Goal: Information Seeking & Learning: Learn about a topic

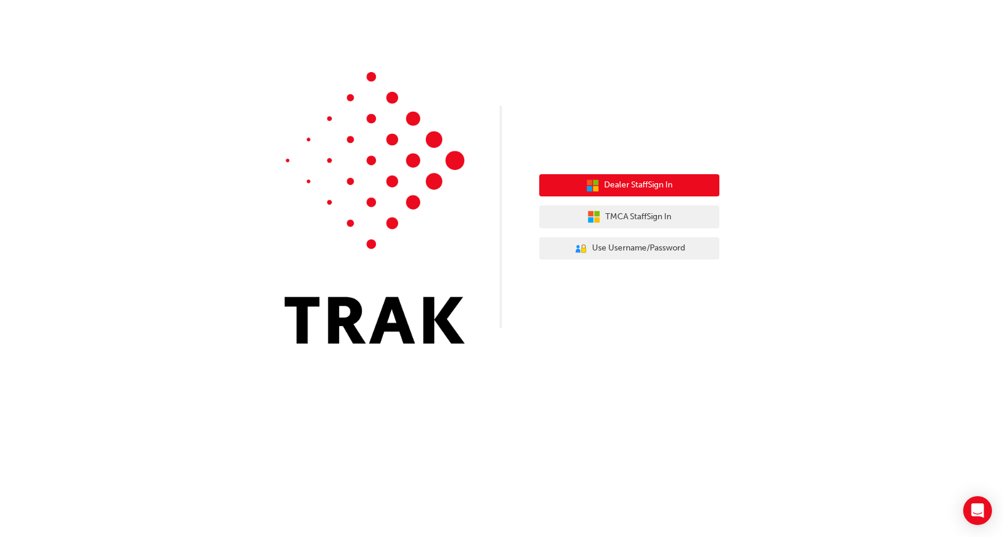
click at [613, 181] on span "Dealer Staff Sign In" at bounding box center [638, 185] width 68 height 14
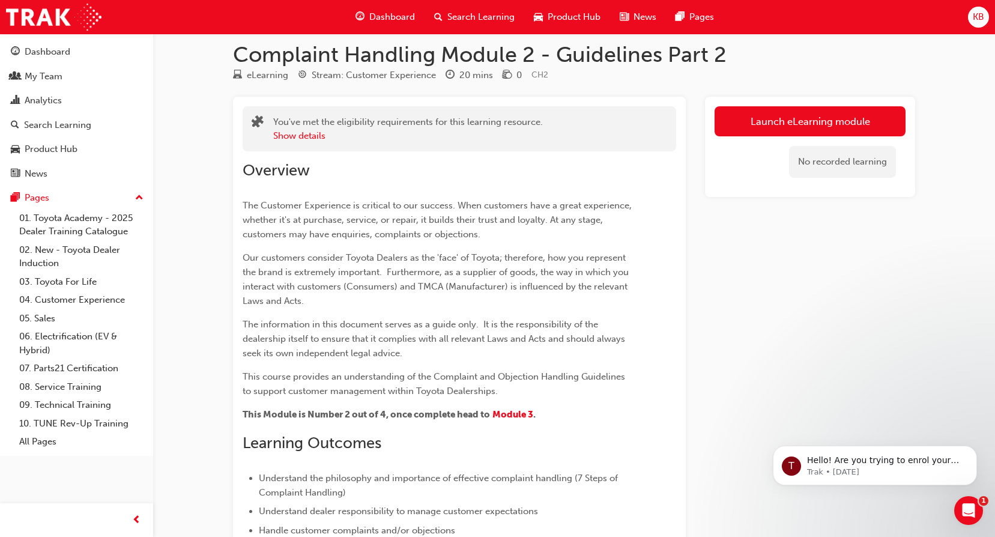
scroll to position [15, 0]
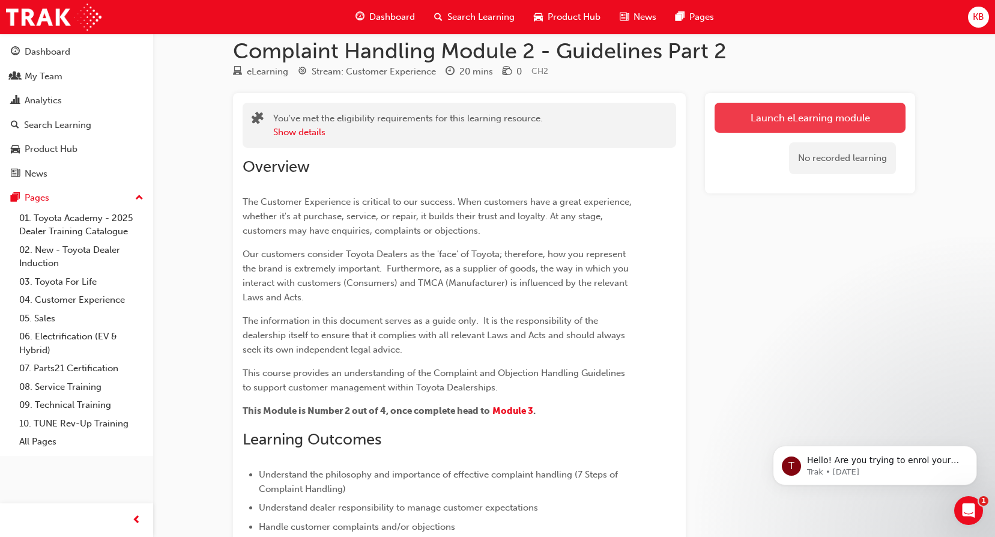
click at [805, 118] on link "Launch eLearning module" at bounding box center [810, 118] width 191 height 30
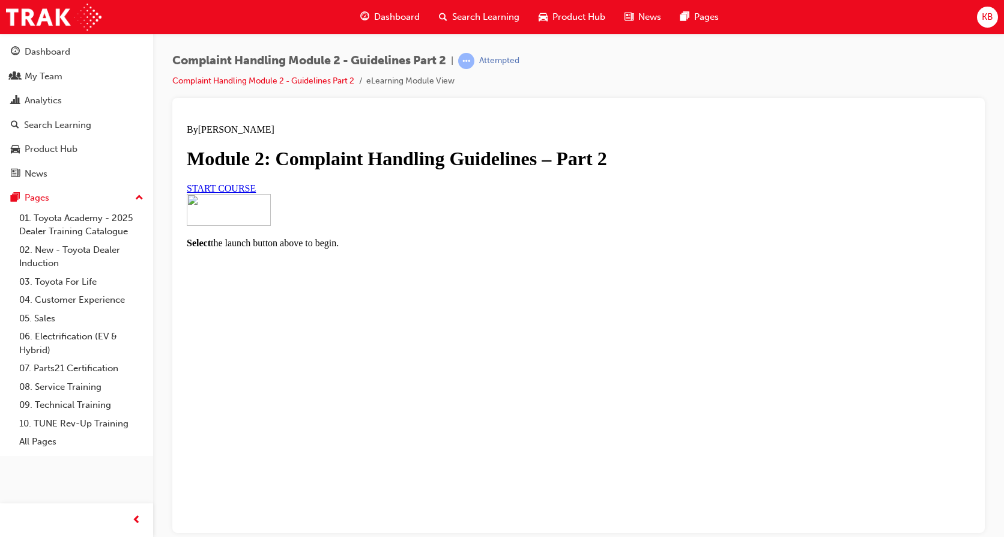
click at [256, 193] on span "START COURSE" at bounding box center [221, 188] width 69 height 10
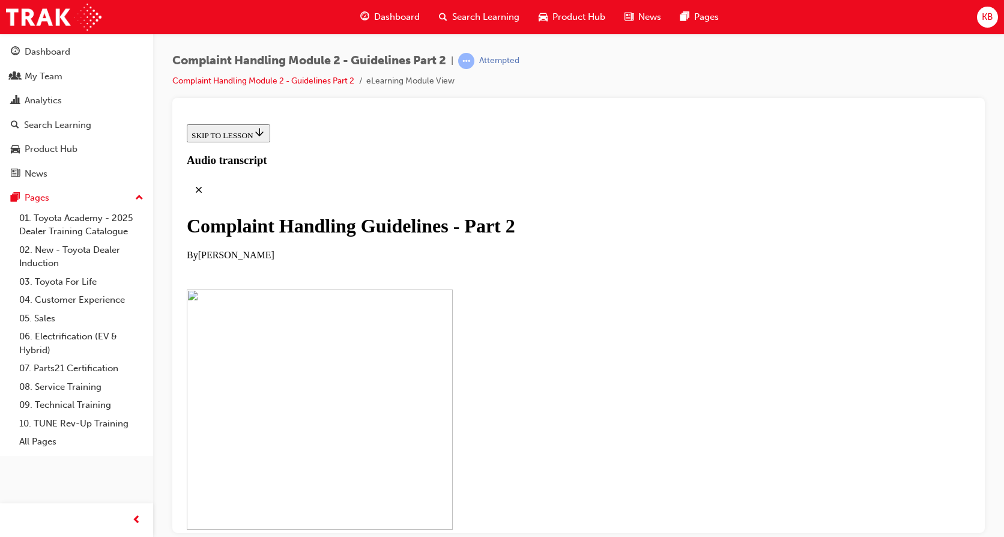
scroll to position [258, 0]
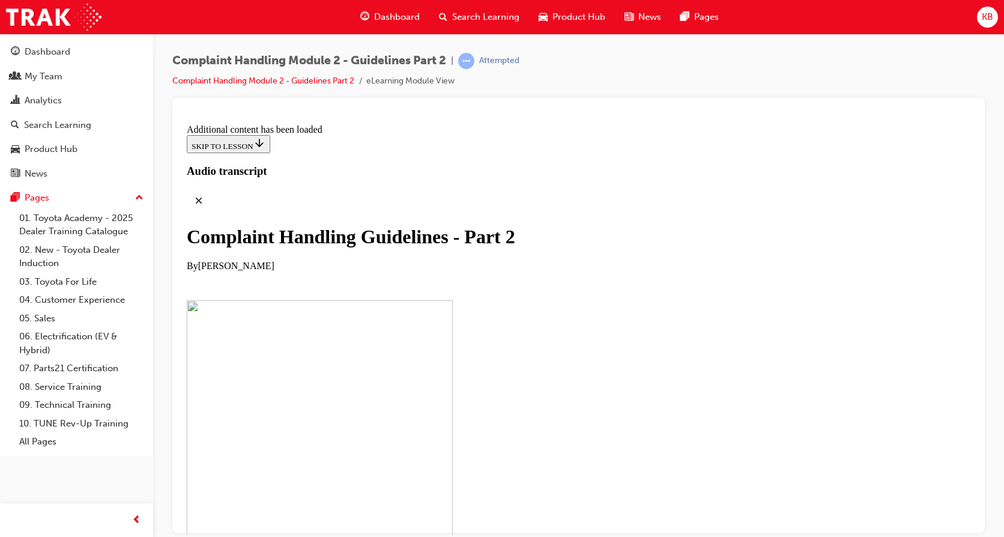
scroll to position [912, 0]
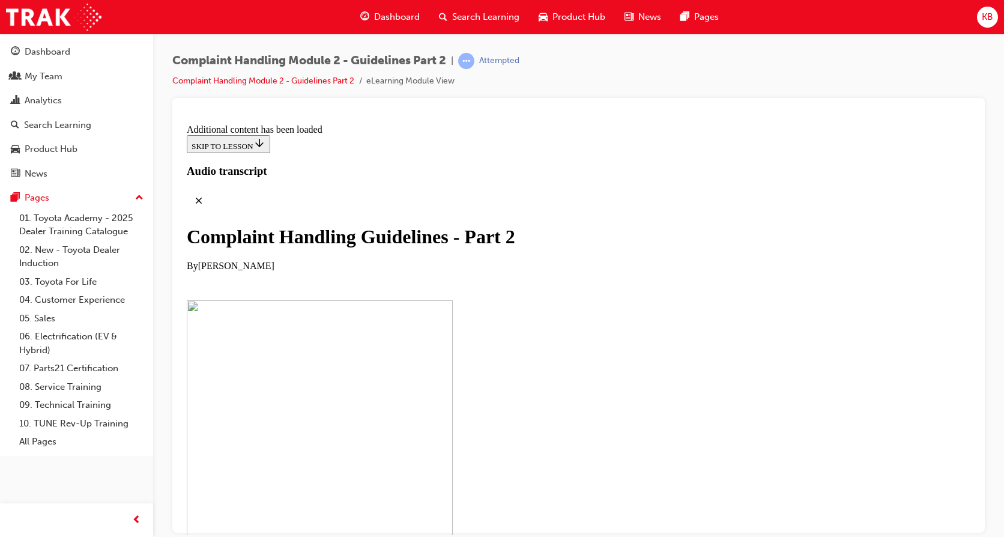
scroll to position [2458, 0]
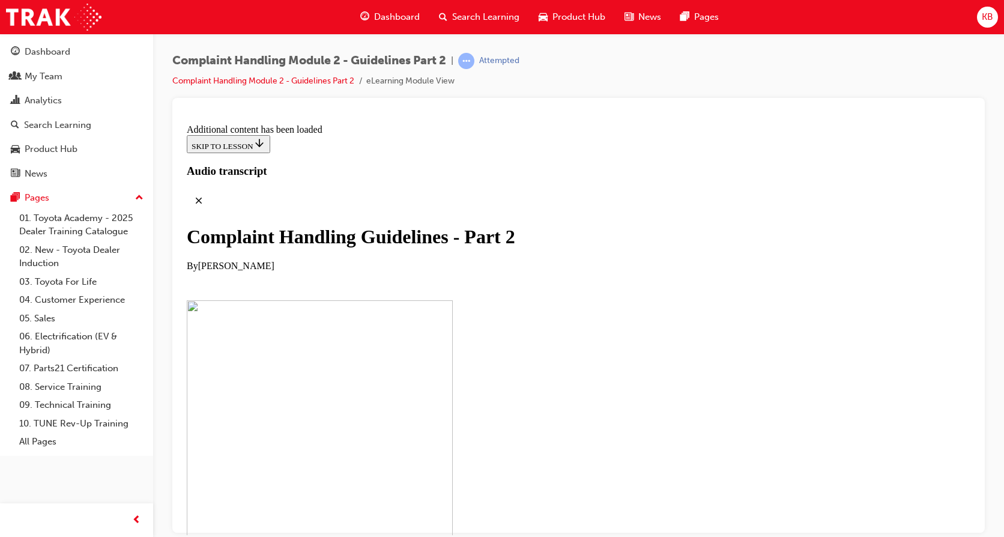
scroll to position [4946, 0]
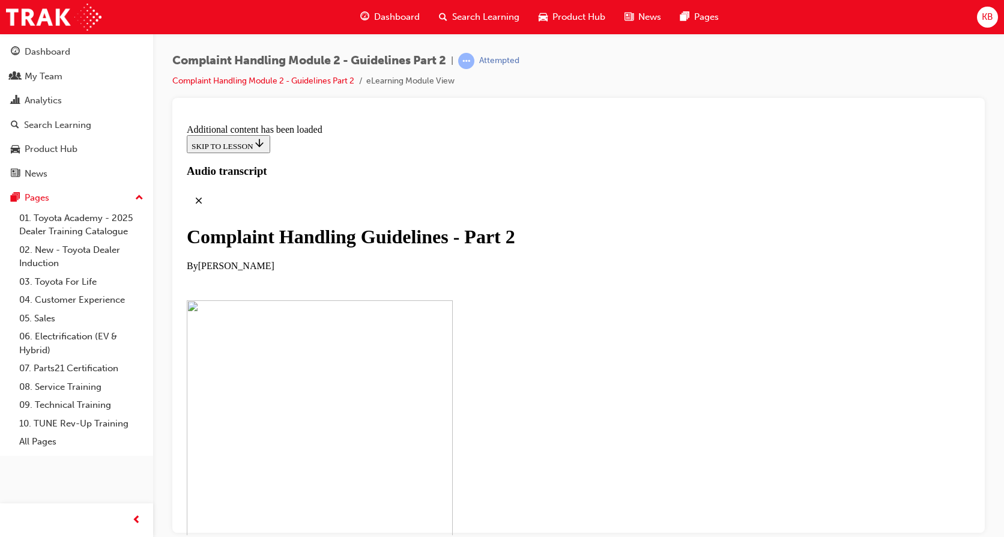
scroll to position [6049, 0]
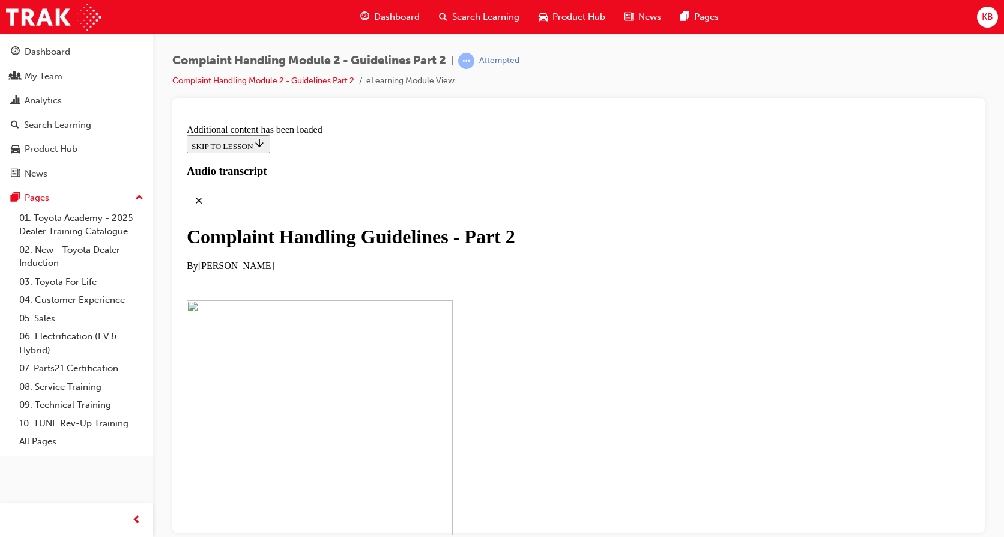
scroll to position [6753, 0]
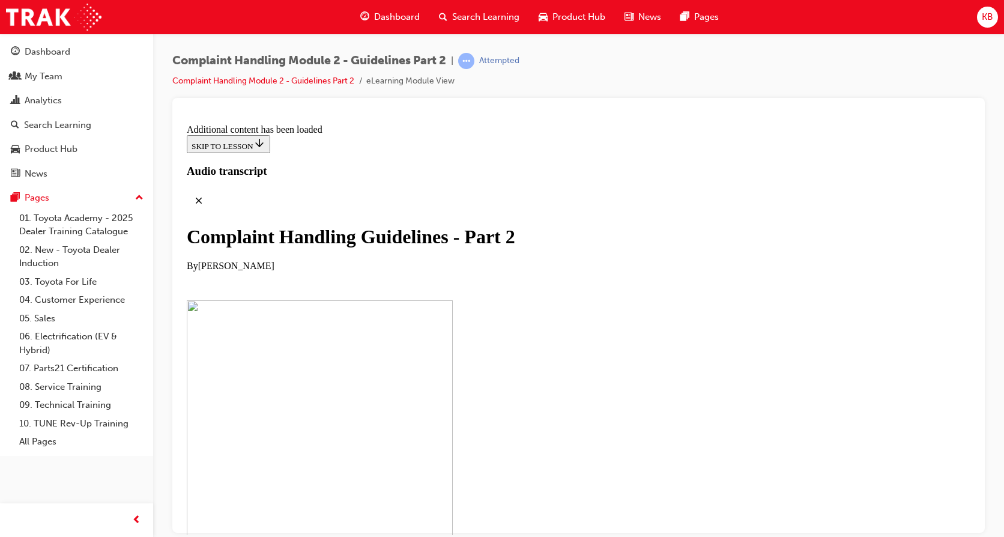
checkbox input "true"
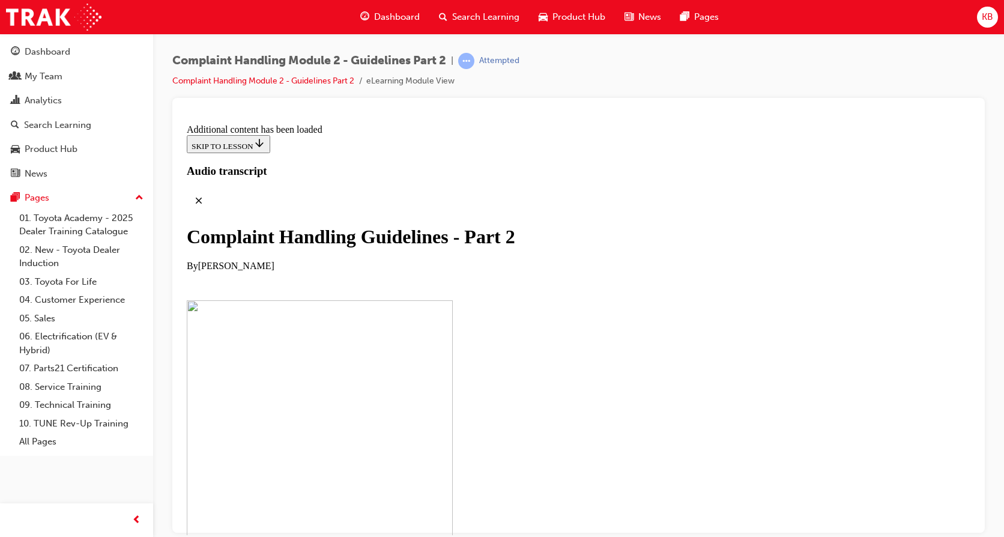
checkbox input "true"
drag, startPoint x: 498, startPoint y: 407, endPoint x: 692, endPoint y: 218, distance: 270.5
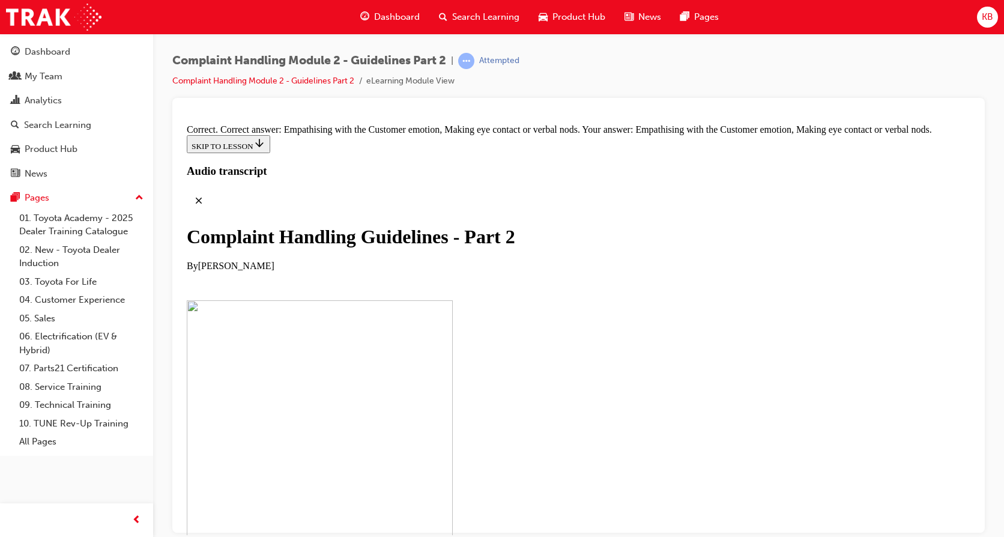
scroll to position [8019, 0]
drag, startPoint x: 485, startPoint y: 433, endPoint x: 697, endPoint y: 307, distance: 245.8
drag, startPoint x: 494, startPoint y: 419, endPoint x: 706, endPoint y: 232, distance: 283.0
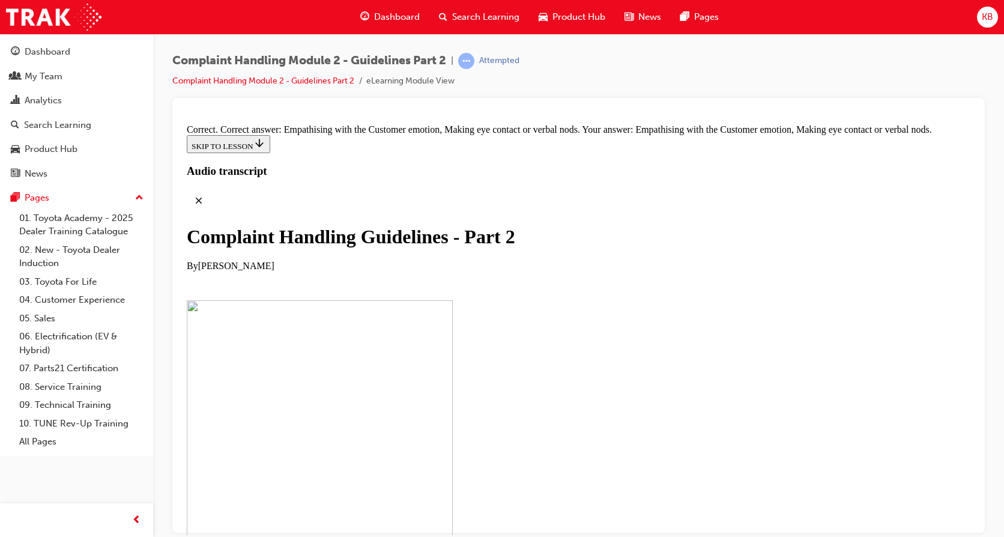
drag, startPoint x: 673, startPoint y: 294, endPoint x: 700, endPoint y: 294, distance: 27.0
drag, startPoint x: 491, startPoint y: 416, endPoint x: 701, endPoint y: 360, distance: 217.5
drag, startPoint x: 457, startPoint y: 483, endPoint x: 664, endPoint y: 421, distance: 216.4
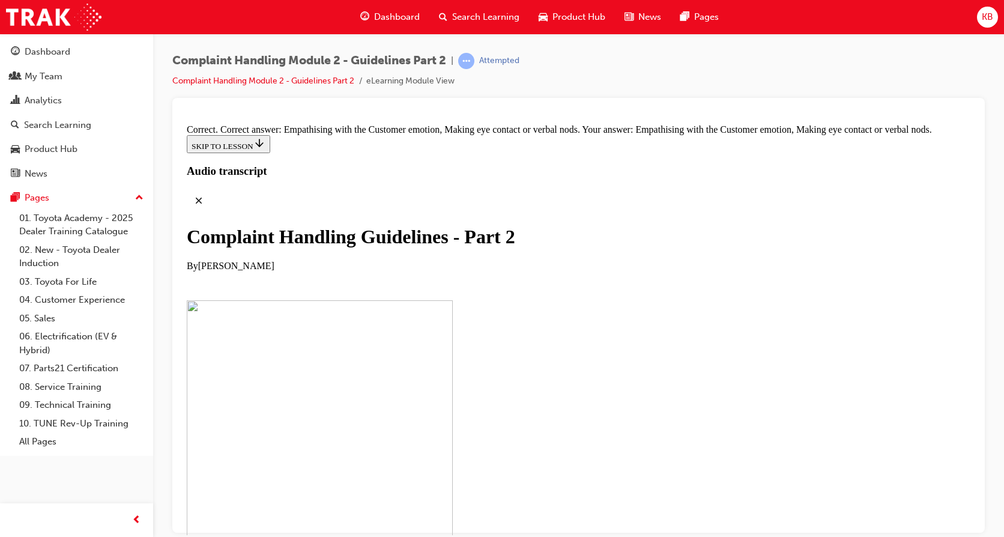
drag, startPoint x: 477, startPoint y: 484, endPoint x: 690, endPoint y: 488, distance: 212.6
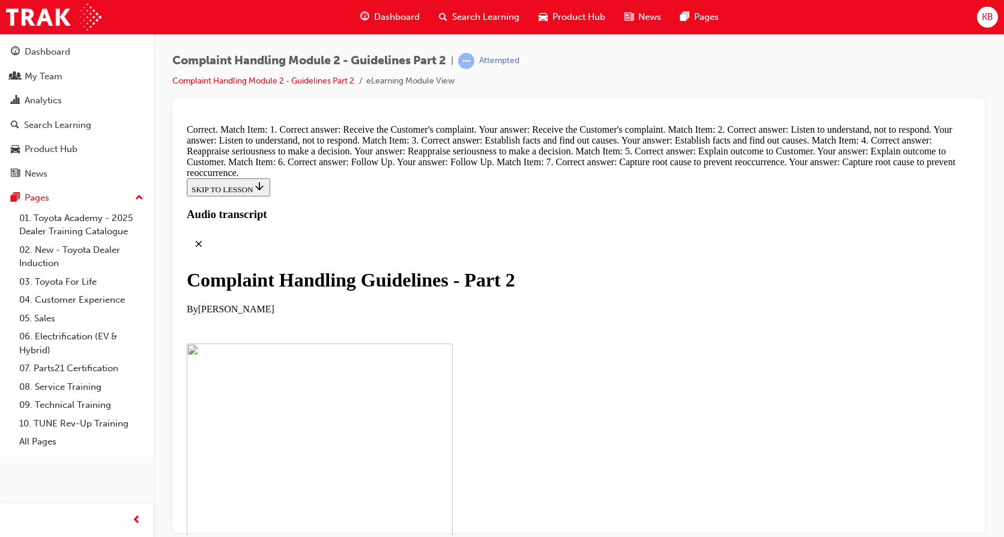
scroll to position [8755, 0]
radio input "true"
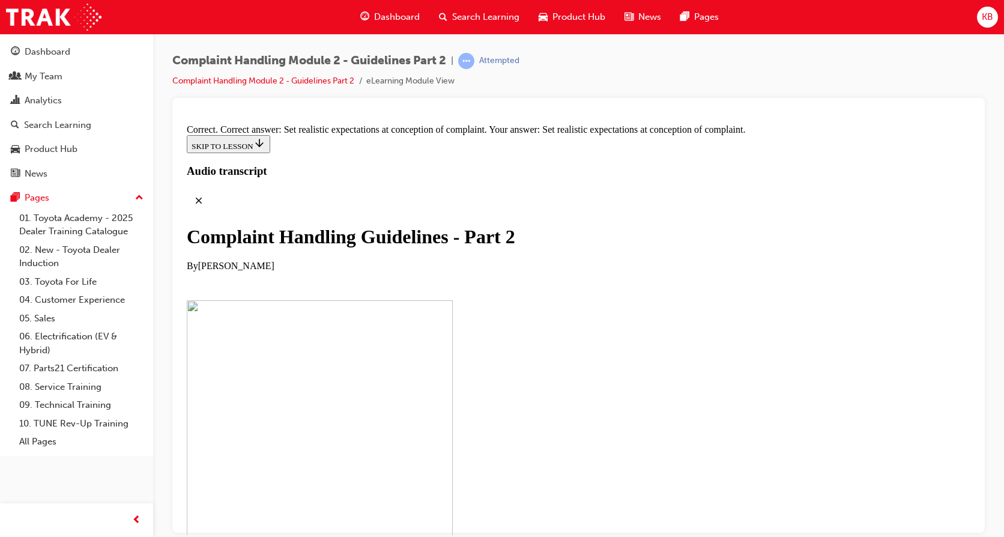
scroll to position [8915, 0]
